Goal: Task Accomplishment & Management: Complete application form

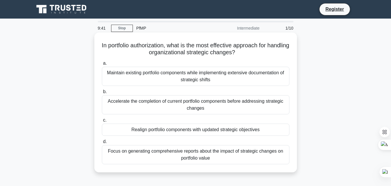
click at [216, 80] on div "Maintain existing portfolio components while implementing extensive documentati…" at bounding box center [196, 76] width 188 height 19
click at [102, 65] on input "a. Maintain existing portfolio components while implementing extensive document…" at bounding box center [102, 63] width 0 height 4
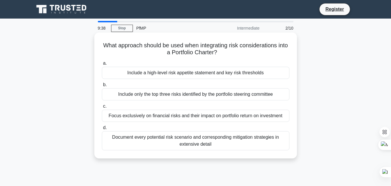
click at [188, 72] on div "Include a high-level risk appetite statement and key risk thresholds" at bounding box center [196, 73] width 188 height 12
click at [102, 65] on input "a. Include a high-level risk appetite statement and key risk thresholds" at bounding box center [102, 63] width 0 height 4
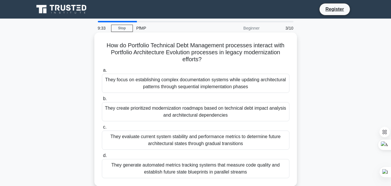
click at [170, 109] on div "They create prioritized modernization roadmaps based on technical debt impact a…" at bounding box center [196, 111] width 188 height 19
click at [102, 100] on input "b. They create prioritized modernization roadmaps based on technical debt impac…" at bounding box center [102, 99] width 0 height 4
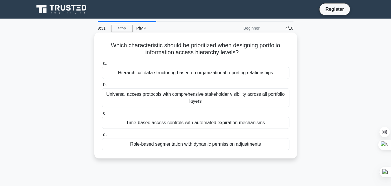
click at [181, 122] on div "Time-based access controls with automated expiration mechanisms" at bounding box center [196, 122] width 188 height 12
click at [102, 115] on input "c. Time-based access controls with automated expiration mechanisms" at bounding box center [102, 113] width 0 height 4
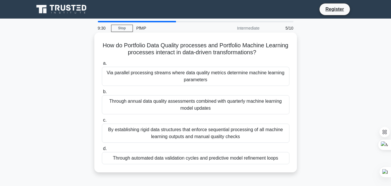
click at [178, 127] on div "By establishing rigid data structures that enforce sequential processing of all…" at bounding box center [196, 132] width 188 height 19
click at [102, 122] on input "c. By establishing rigid data structures that enforce sequential processing of …" at bounding box center [102, 120] width 0 height 4
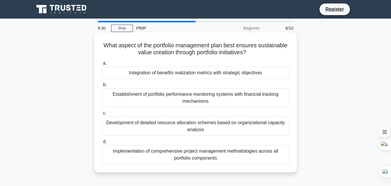
click at [177, 140] on label "d. Implementation of comprehensive project management methodologies across all …" at bounding box center [196, 151] width 188 height 26
click at [102, 140] on input "d. Implementation of comprehensive project management methodologies across all …" at bounding box center [102, 142] width 0 height 4
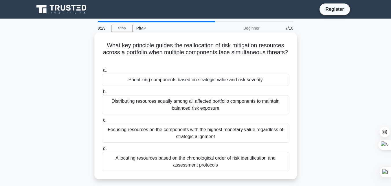
click at [190, 92] on label "b. Distributing resources equally among all affected portfolio components to ma…" at bounding box center [196, 101] width 188 height 26
click at [102, 92] on input "b. Distributing resources equally among all affected portfolio components to ma…" at bounding box center [102, 92] width 0 height 4
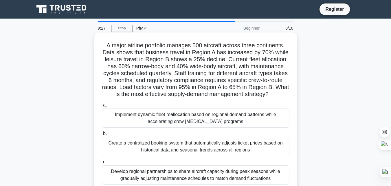
click at [188, 125] on div "Implement dynamic fleet reallocation based on regional demand patterns while ac…" at bounding box center [196, 117] width 188 height 19
click at [102, 107] on input "a. Implement dynamic fleet reallocation based on regional demand patterns while…" at bounding box center [102, 105] width 0 height 4
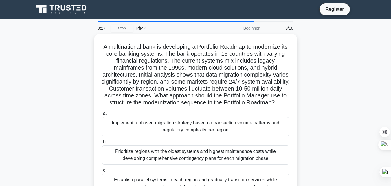
scroll to position [29, 0]
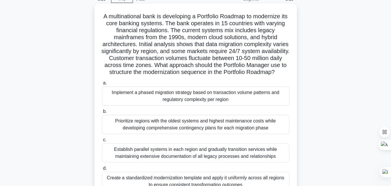
click at [185, 134] on div "Prioritize regions with the oldest systems and highest maintenance costs while …" at bounding box center [196, 124] width 188 height 19
click at [102, 113] on input "b. Prioritize regions with the oldest systems and highest maintenance costs whi…" at bounding box center [102, 111] width 0 height 4
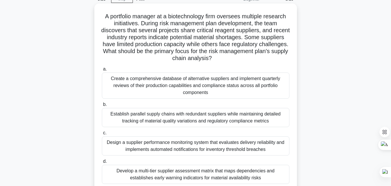
scroll to position [0, 0]
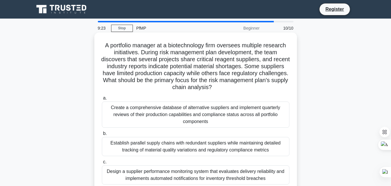
click at [192, 137] on div "Establish parallel supply chains with redundant suppliers while maintaining det…" at bounding box center [196, 146] width 188 height 19
click at [102, 134] on input "b. Establish parallel supply chains with redundant suppliers while maintaining …" at bounding box center [102, 133] width 0 height 4
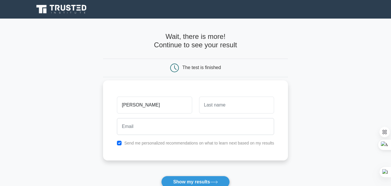
type input "Shakhawat Hossain"
click at [220, 103] on input "text" at bounding box center [236, 104] width 75 height 17
type input "Jewel"
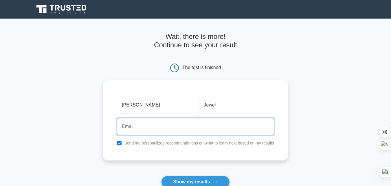
click at [164, 124] on input "email" at bounding box center [195, 126] width 157 height 17
type input "shakhawat2398@gmail.com"
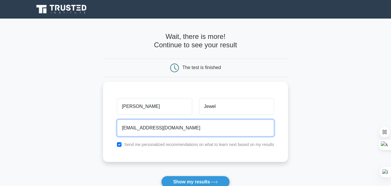
scroll to position [58, 0]
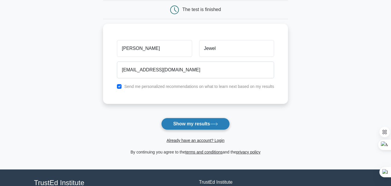
click at [186, 122] on button "Show my results" at bounding box center [195, 124] width 68 height 12
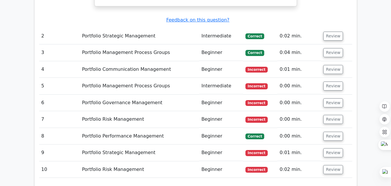
scroll to position [753, 0]
